Goal: Share content

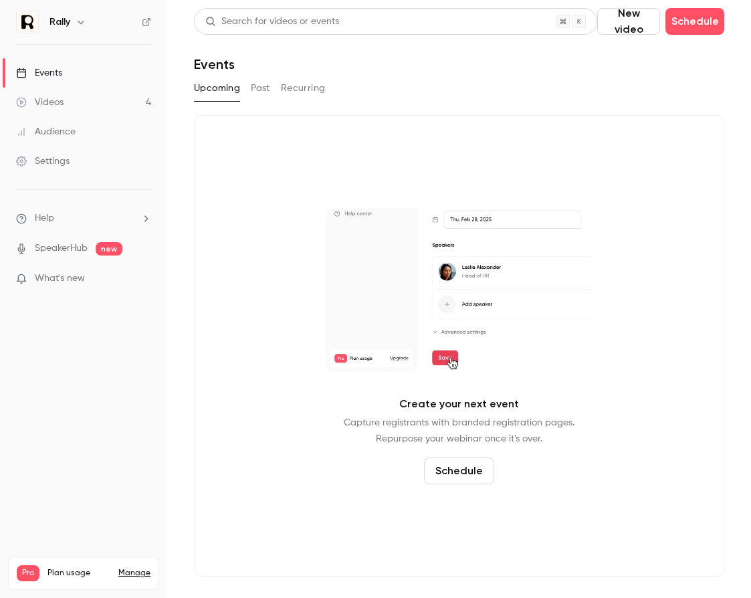
click at [70, 24] on h6 "Rally" at bounding box center [60, 21] width 21 height 13
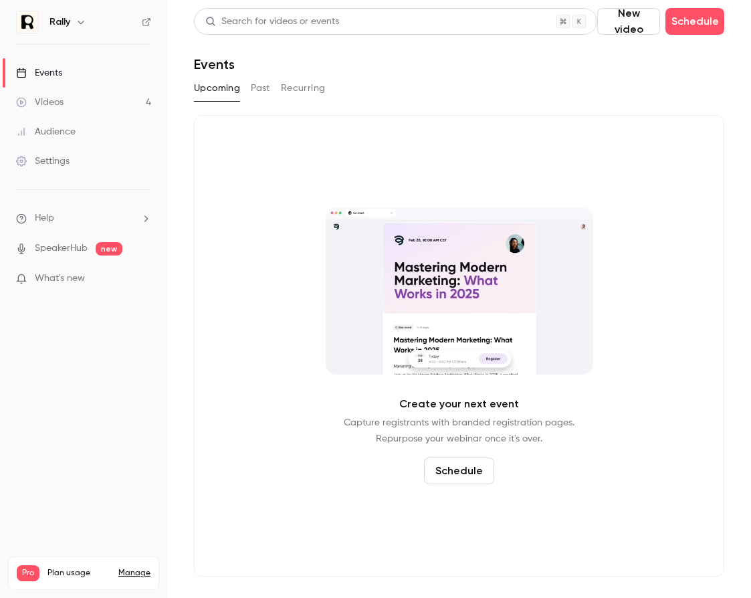
click at [80, 22] on icon "button" at bounding box center [81, 22] width 11 height 11
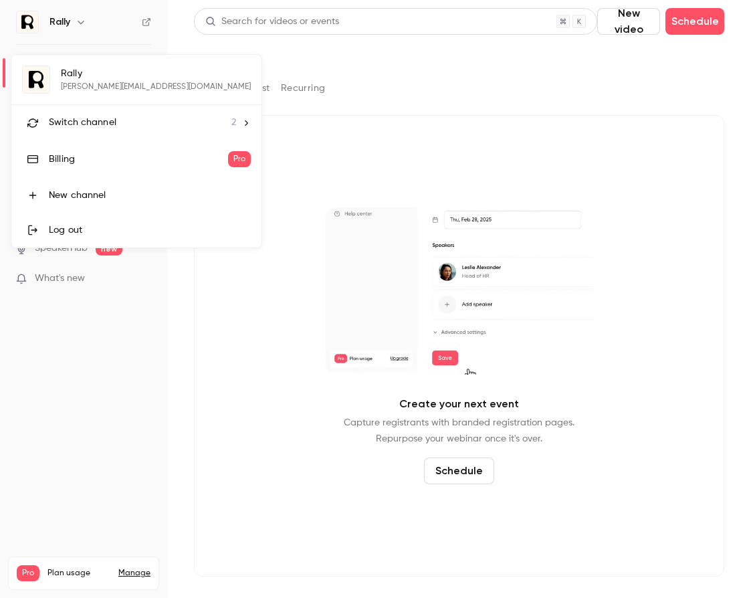
click at [98, 113] on li "Switch channel 2" at bounding box center [136, 122] width 250 height 35
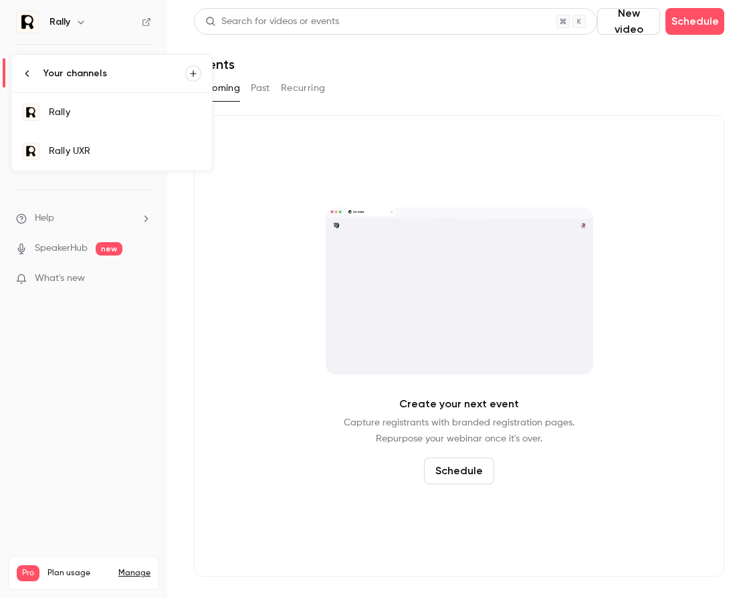
click at [95, 156] on div "Rally UXR" at bounding box center [125, 151] width 153 height 13
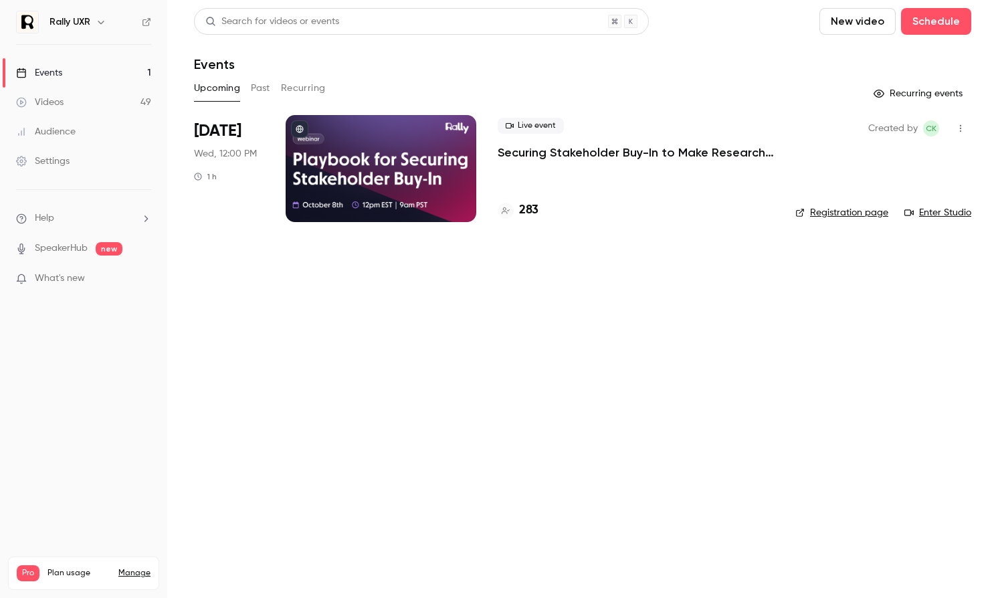
click at [751, 126] on icon "button" at bounding box center [961, 128] width 11 height 9
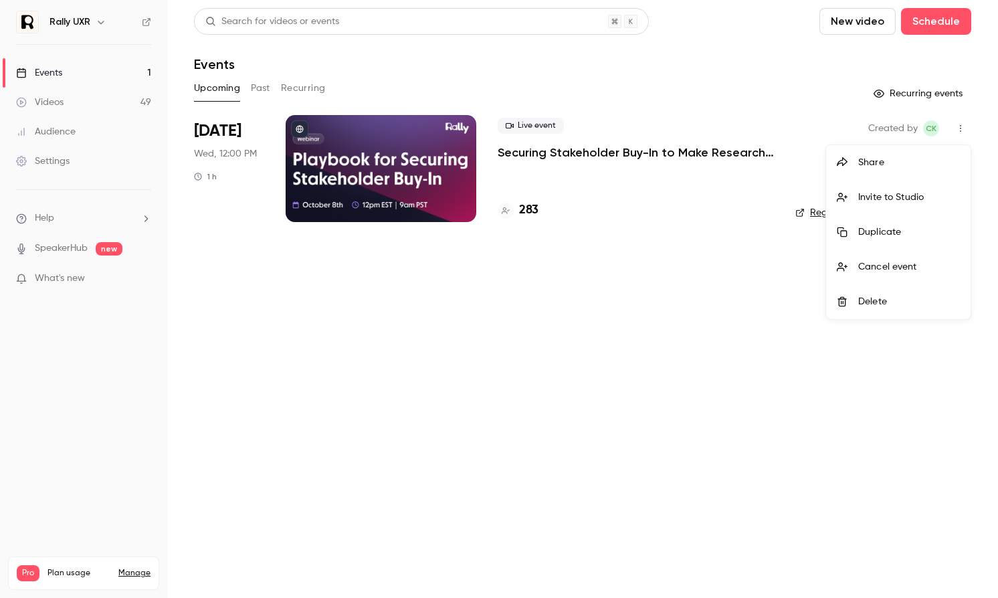
click at [414, 158] on div at bounding box center [499, 299] width 998 height 598
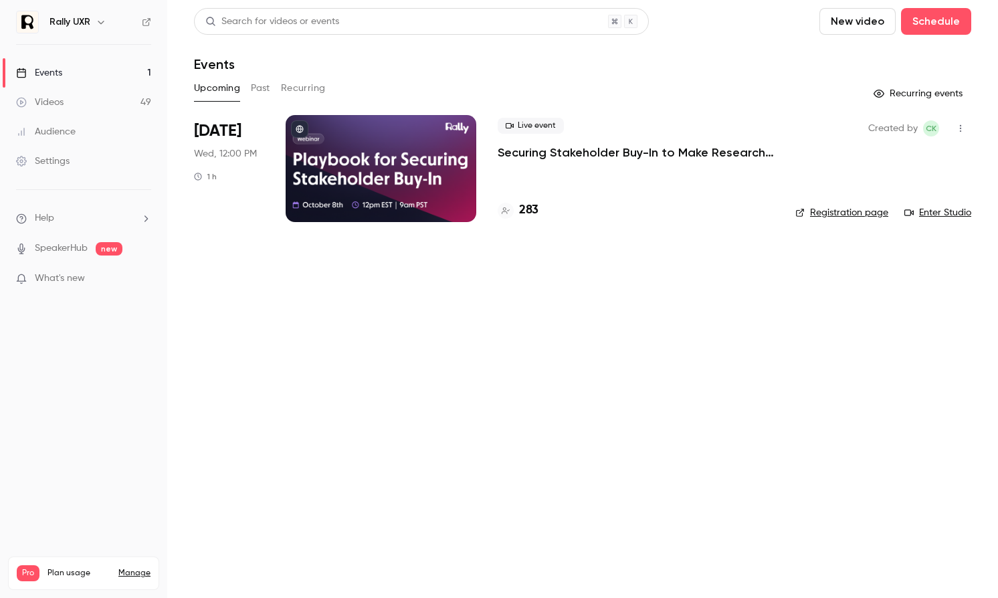
click at [429, 145] on div at bounding box center [381, 168] width 191 height 107
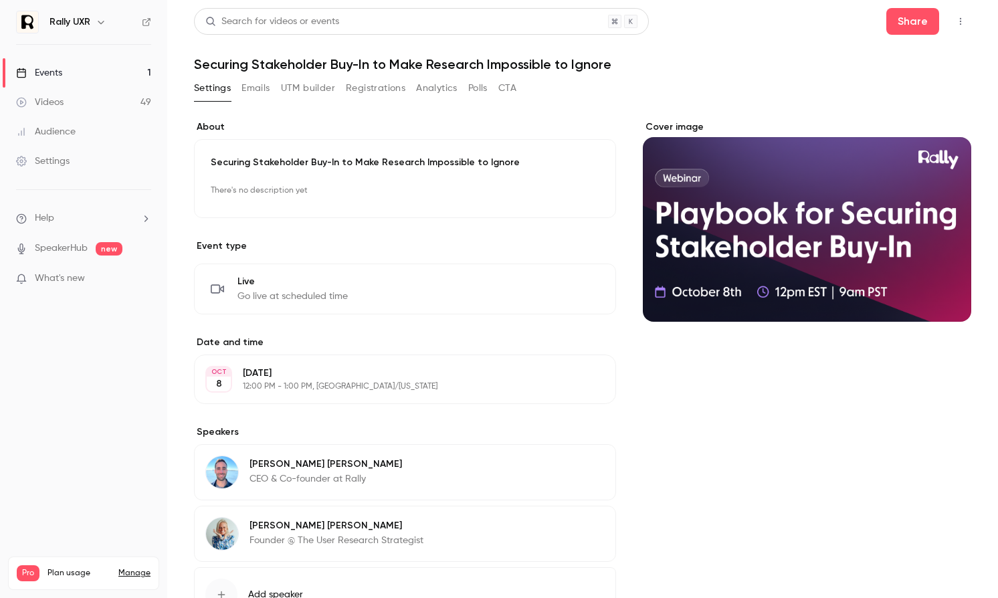
click at [246, 80] on button "Emails" at bounding box center [256, 88] width 28 height 21
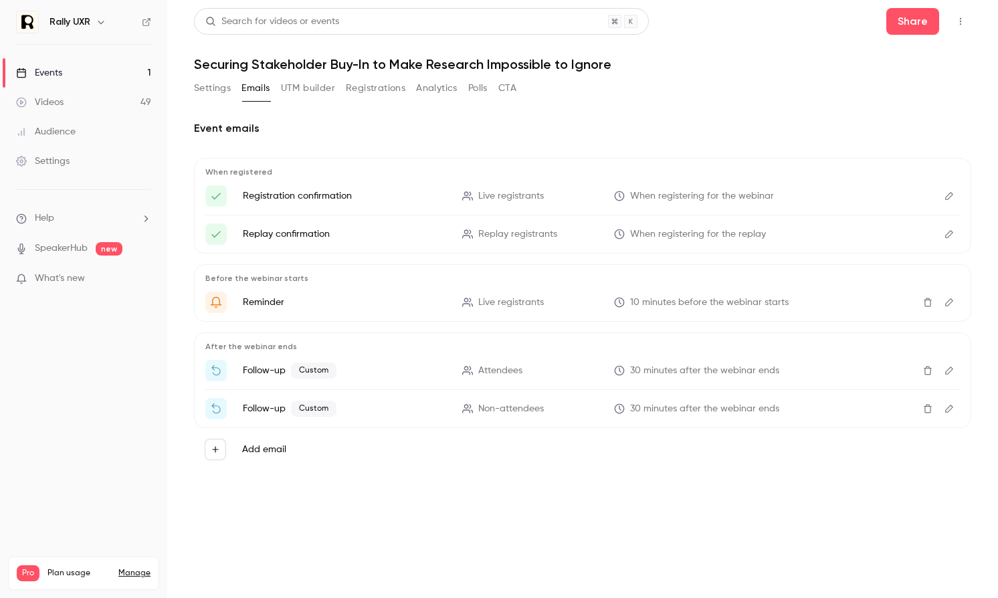
click at [751, 24] on icon "button" at bounding box center [961, 21] width 11 height 9
click at [751, 21] on div at bounding box center [499, 299] width 998 height 598
click at [751, 24] on button "Share" at bounding box center [913, 21] width 53 height 27
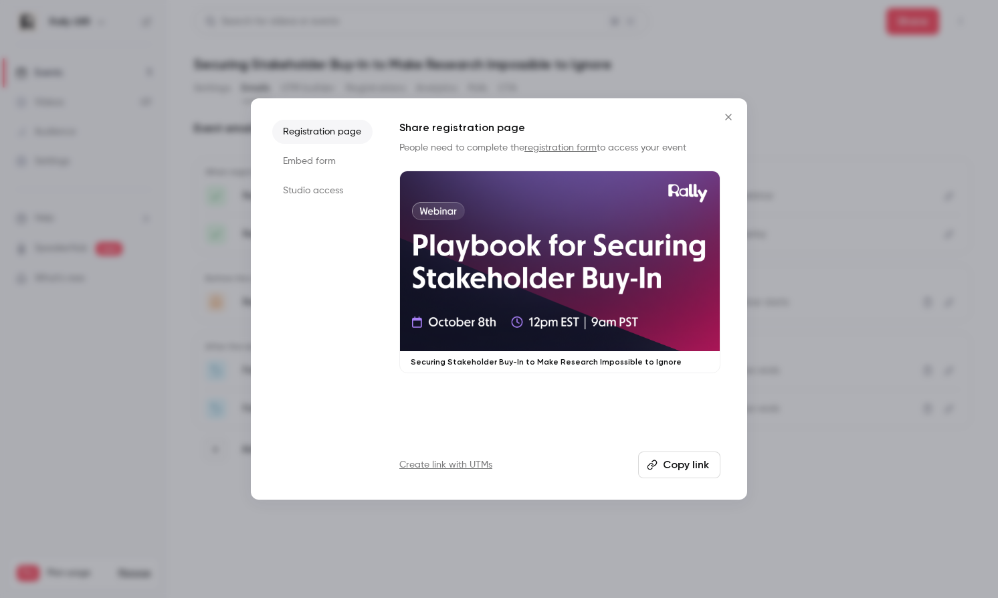
click at [294, 162] on li "Embed form" at bounding box center [322, 161] width 100 height 24
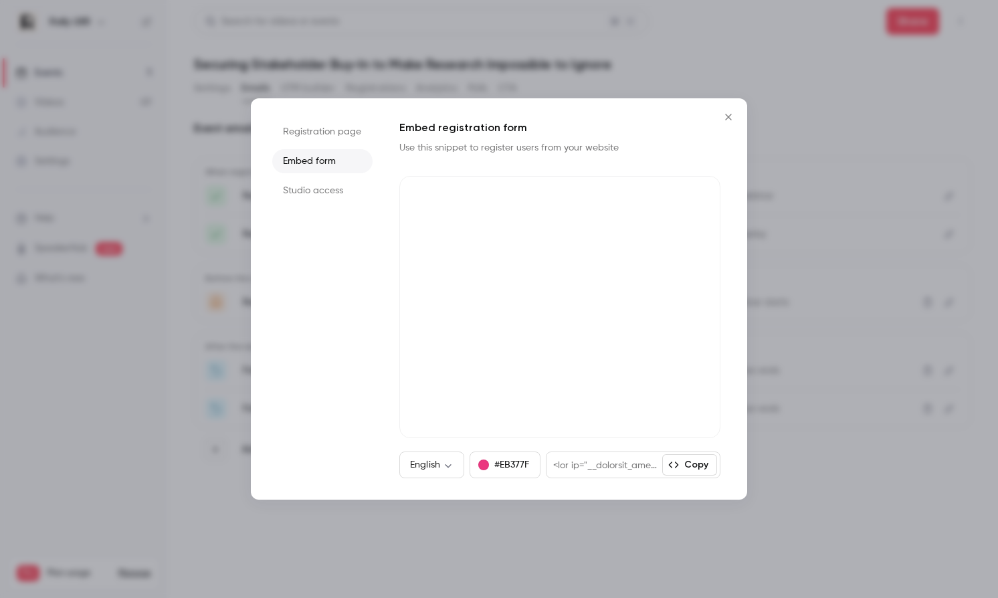
click at [300, 141] on li "Registration page" at bounding box center [322, 132] width 100 height 24
